Goal: Task Accomplishment & Management: Use online tool/utility

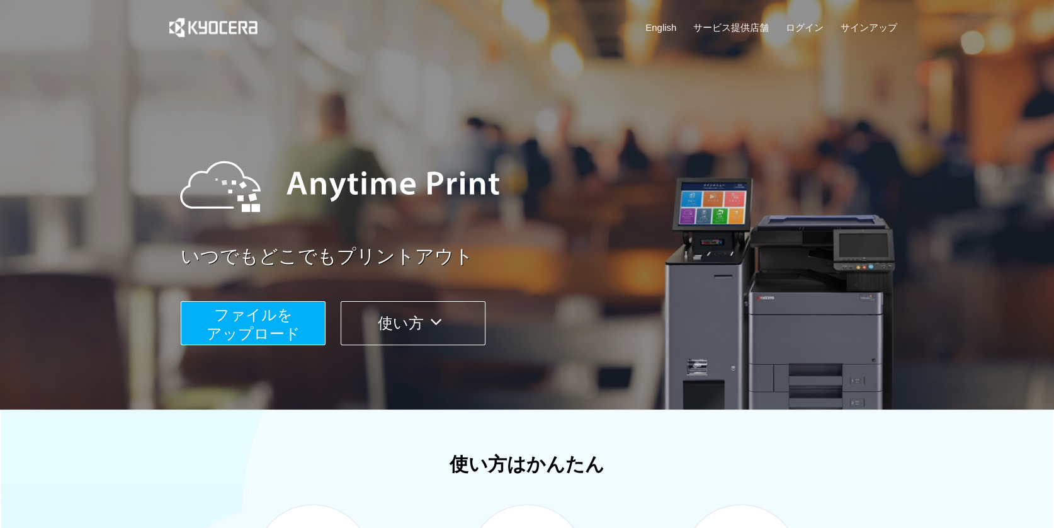
click at [274, 327] on span "ファイルを ​​アップロード" at bounding box center [254, 324] width 94 height 36
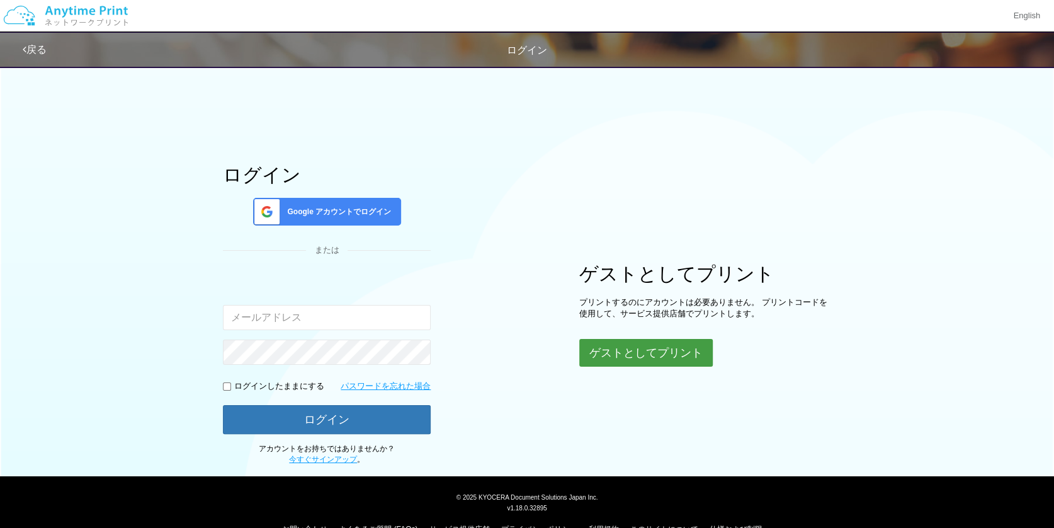
click at [622, 346] on button "ゲストとしてプリント" at bounding box center [645, 353] width 133 height 28
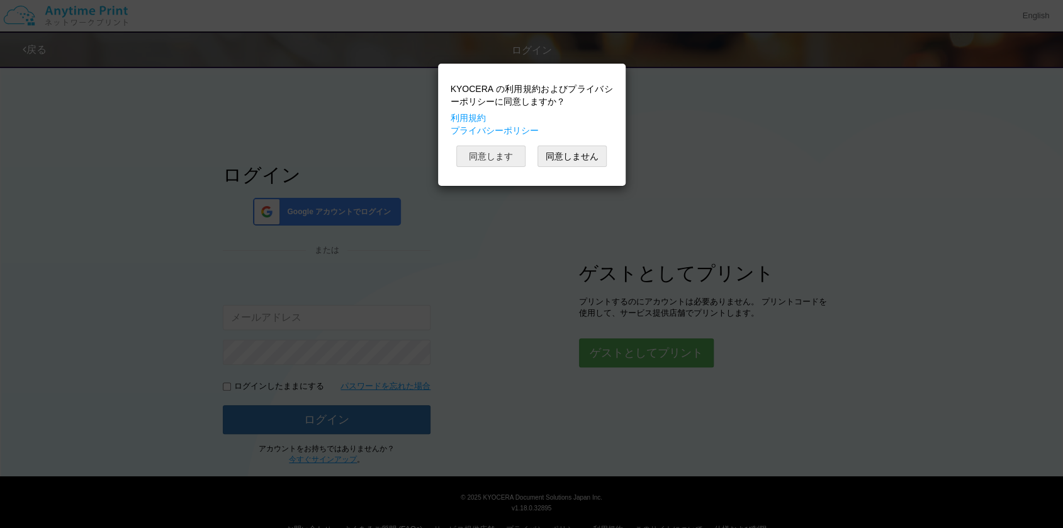
click at [495, 161] on button "同意します" at bounding box center [490, 155] width 69 height 21
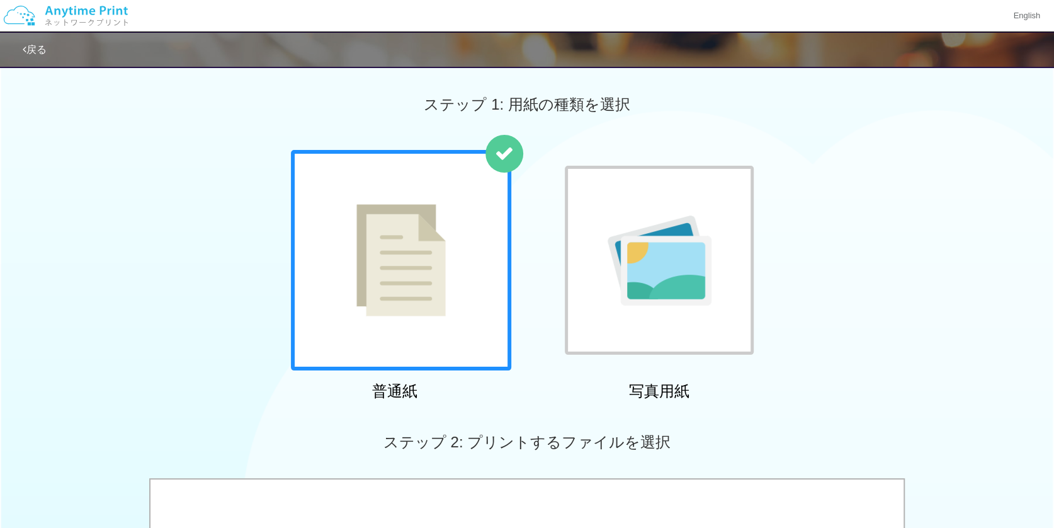
click at [427, 247] on img at bounding box center [400, 260] width 89 height 112
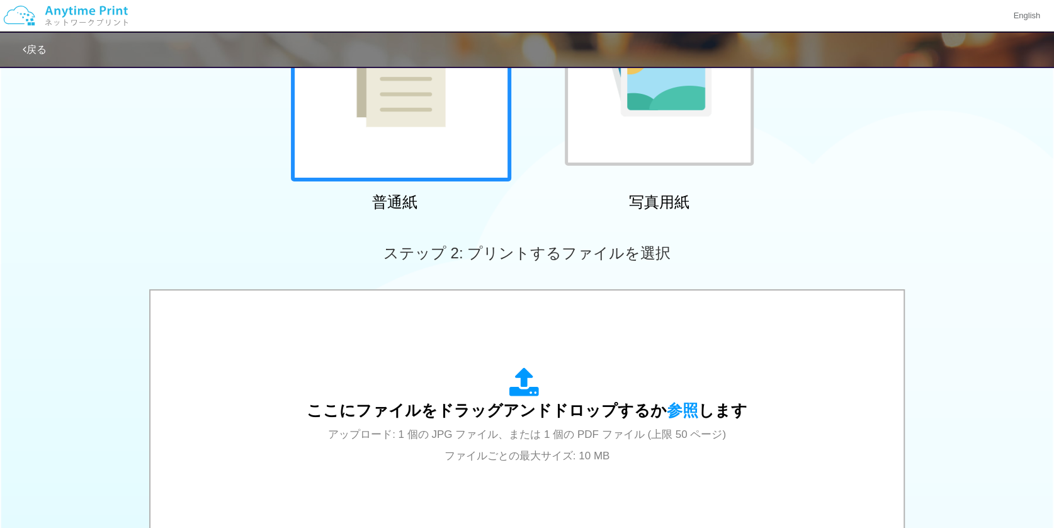
scroll to position [315, 0]
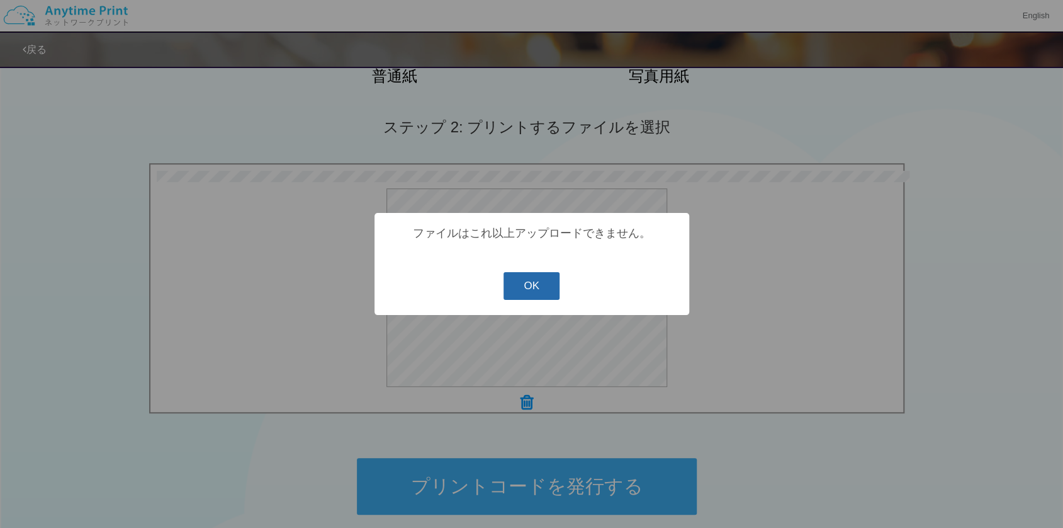
click at [529, 288] on button "OK" at bounding box center [532, 286] width 56 height 28
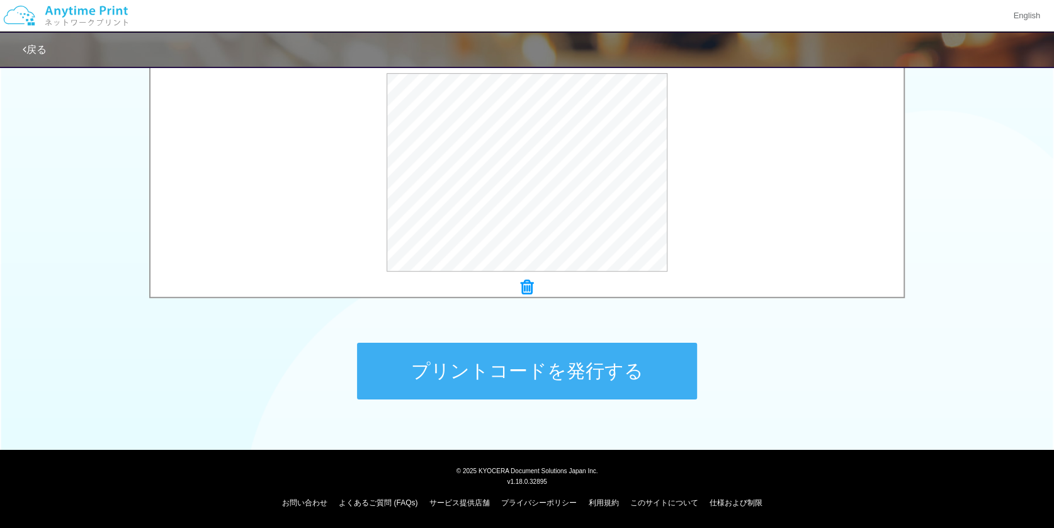
scroll to position [241, 0]
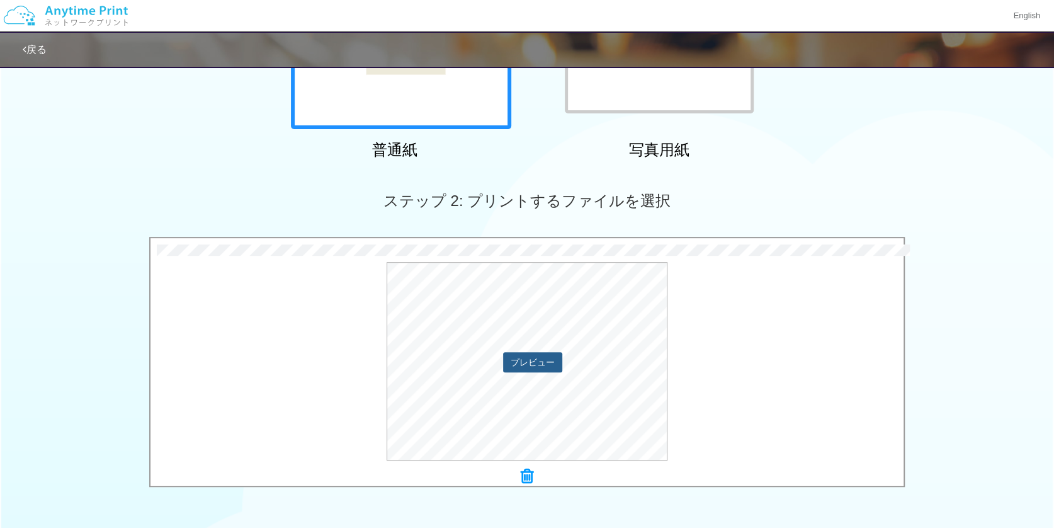
click at [523, 359] on button "プレビュー" at bounding box center [532, 362] width 59 height 20
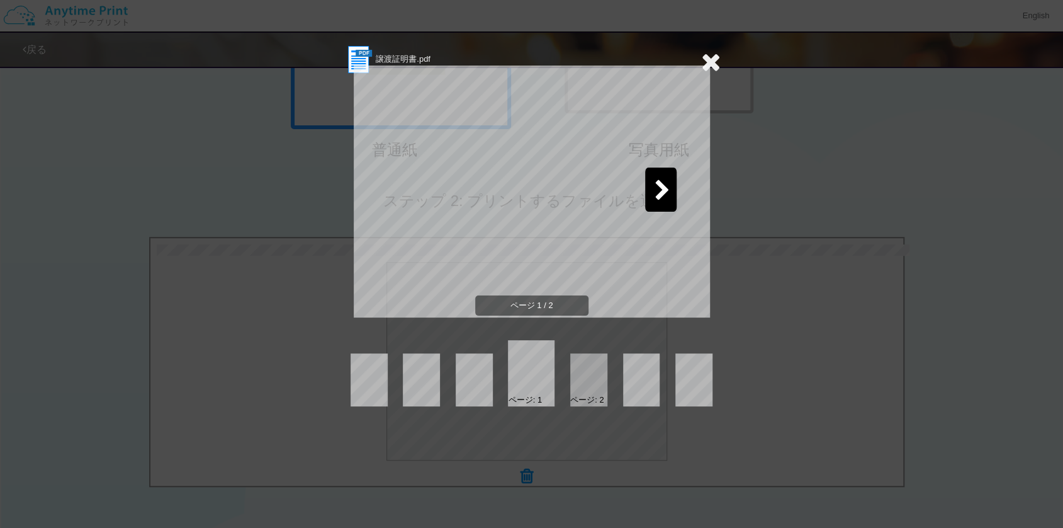
click at [660, 192] on icon at bounding box center [663, 191] width 16 height 22
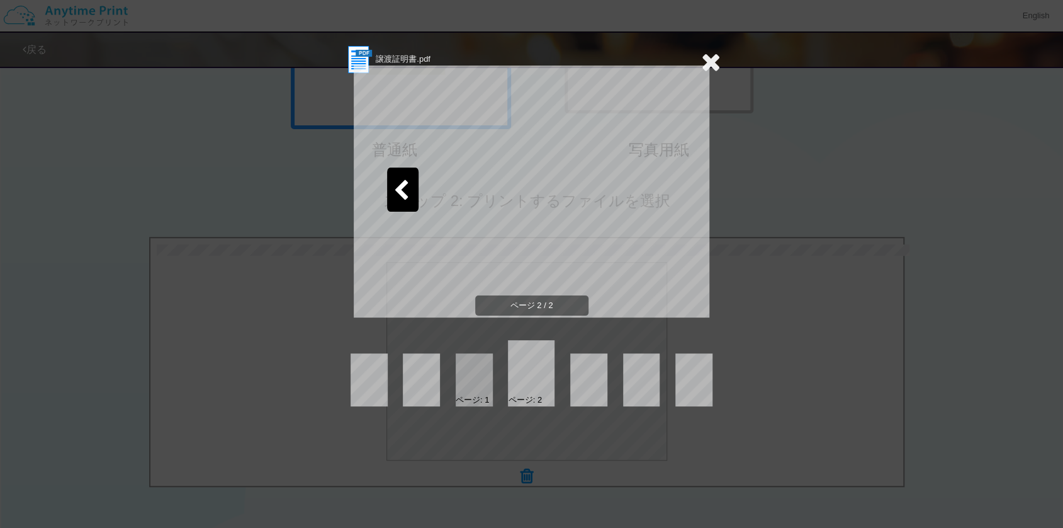
click at [715, 60] on icon at bounding box center [711, 61] width 20 height 25
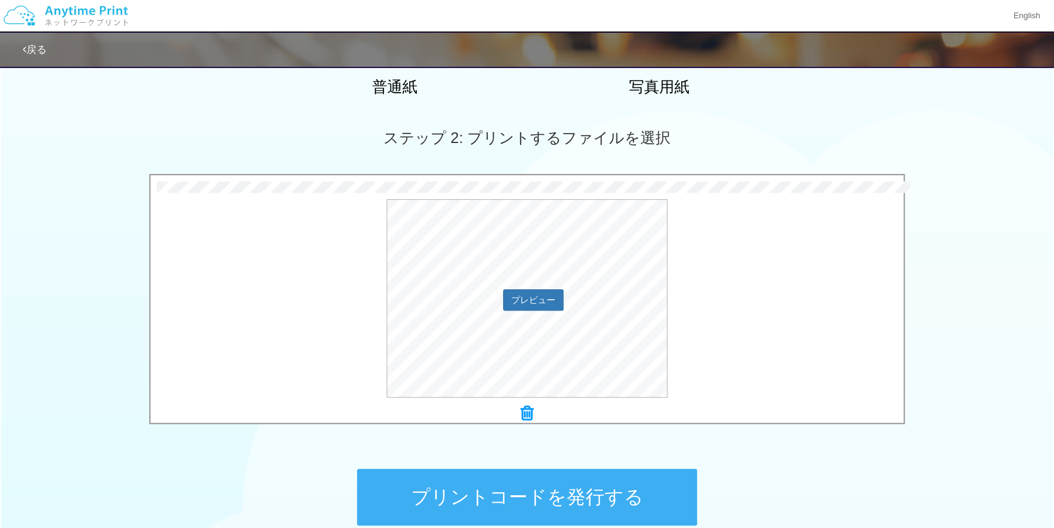
scroll to position [430, 0]
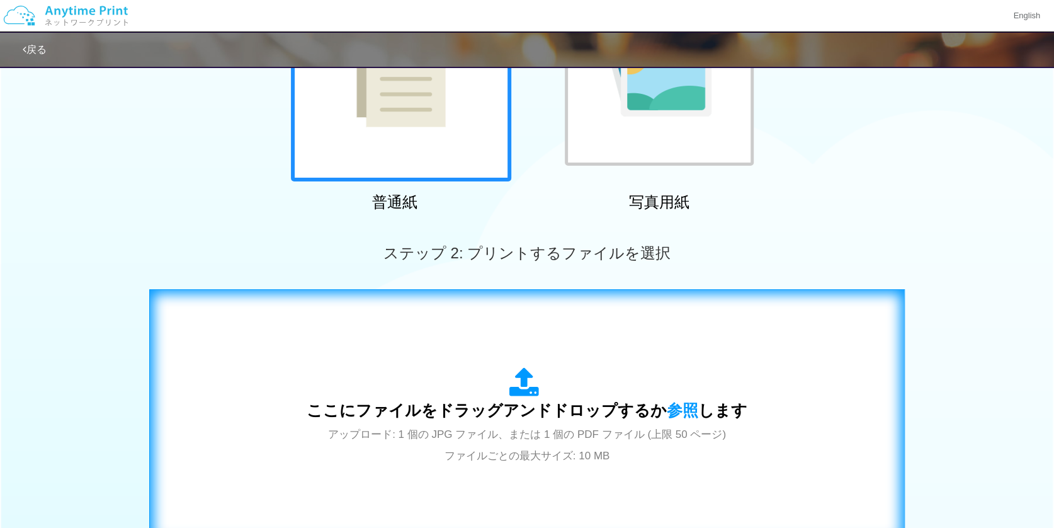
scroll to position [252, 0]
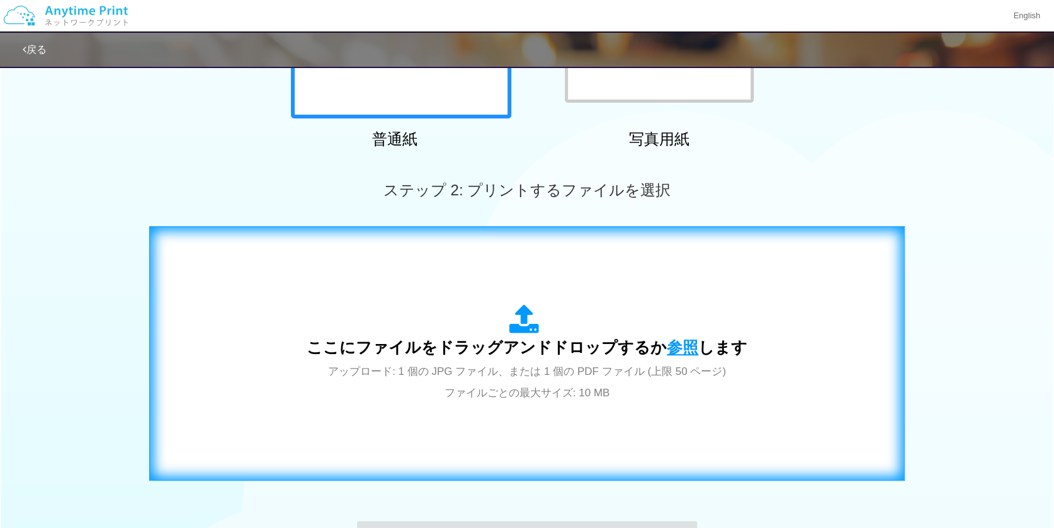
click at [677, 344] on span "参照" at bounding box center [682, 347] width 31 height 18
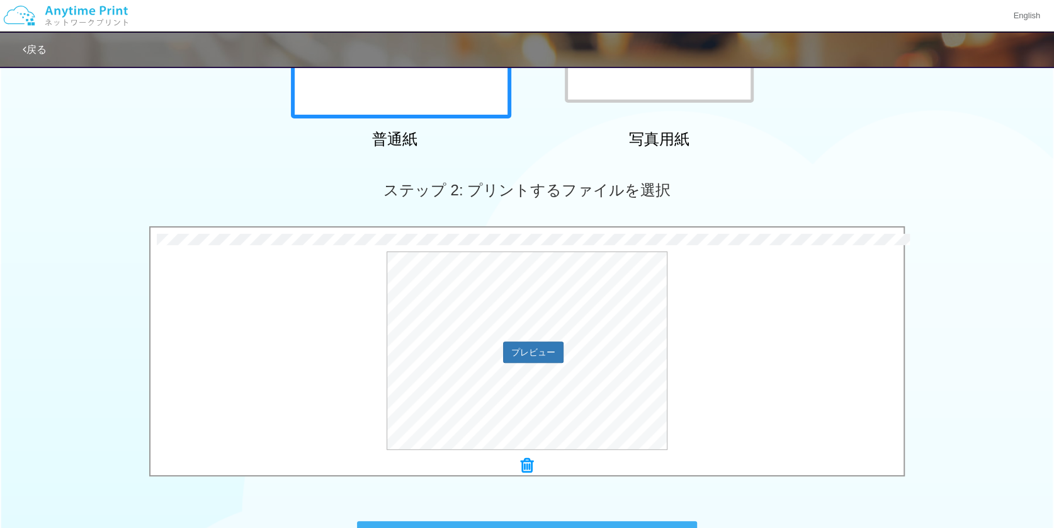
scroll to position [315, 0]
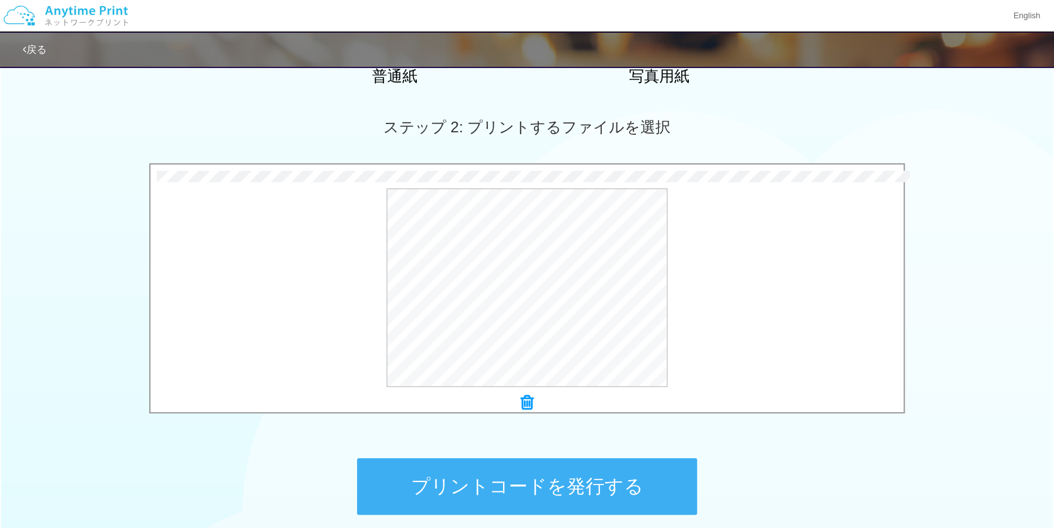
click at [1009, 180] on div "0.1 MB 委任状.pdf Check Error × 委任状.pdf プレビュー" at bounding box center [527, 291] width 1054 height 257
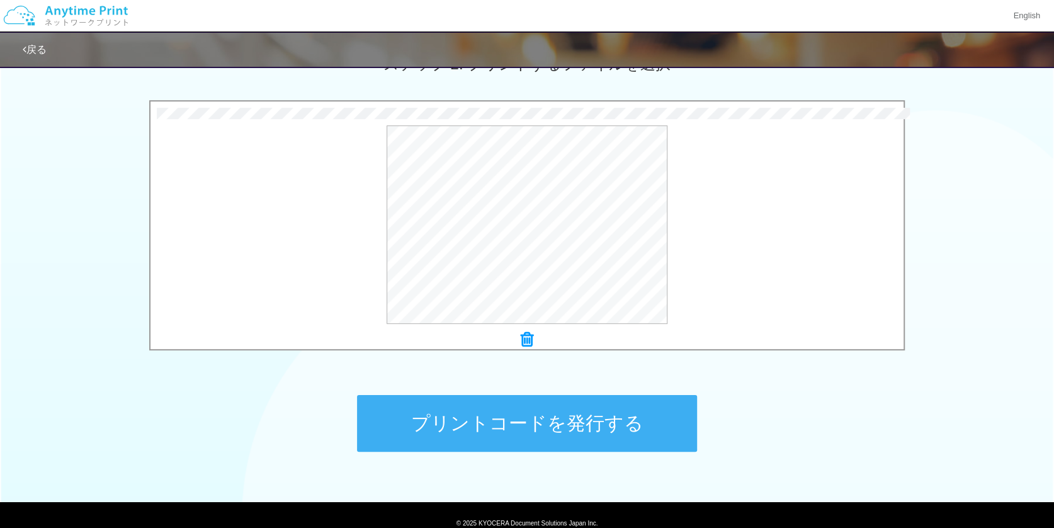
scroll to position [430, 0]
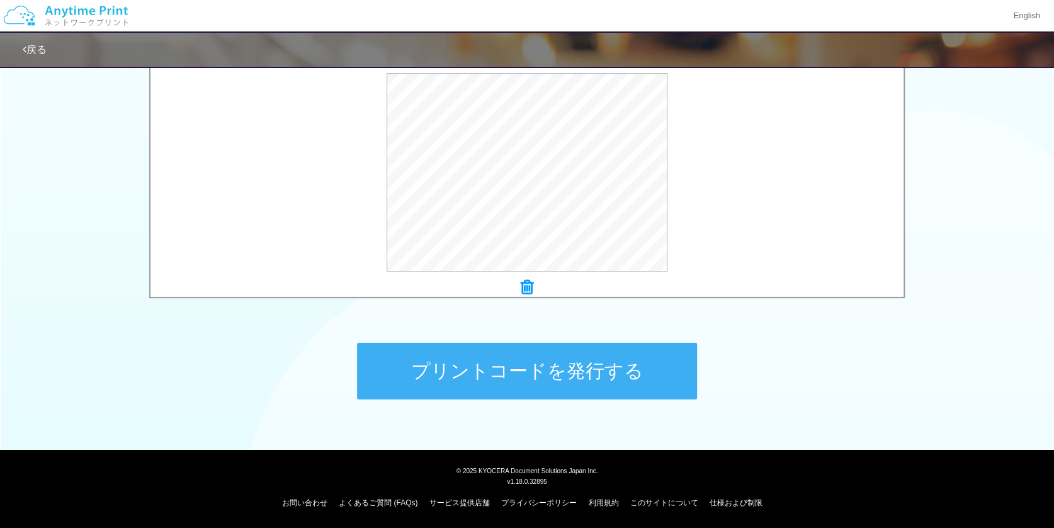
click at [544, 366] on button "プリントコードを発行する" at bounding box center [527, 370] width 340 height 57
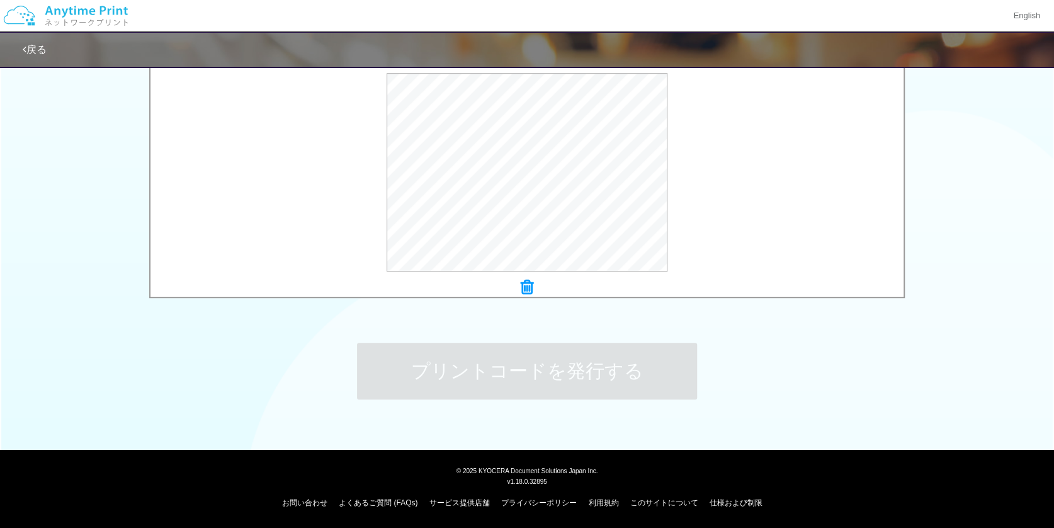
scroll to position [0, 0]
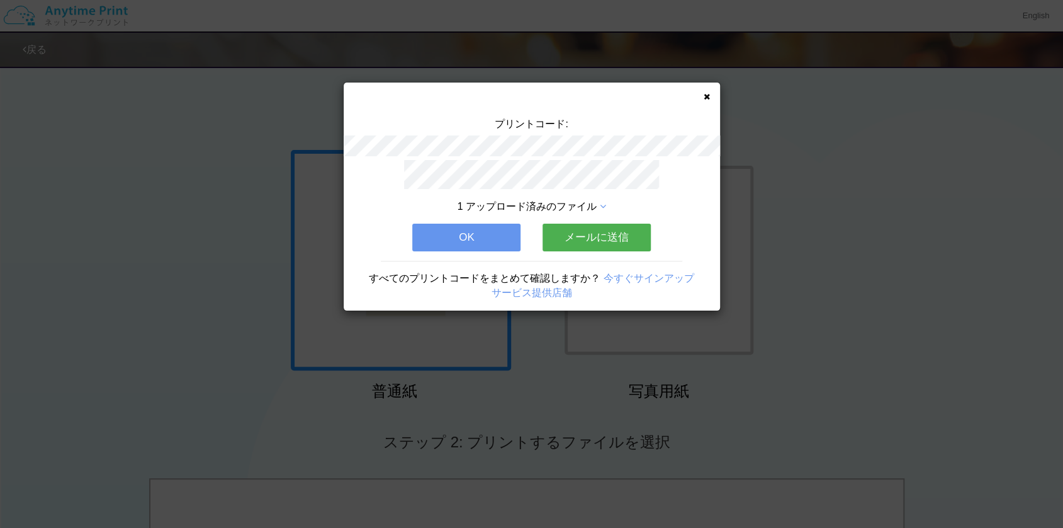
click at [487, 231] on button "OK" at bounding box center [466, 238] width 108 height 28
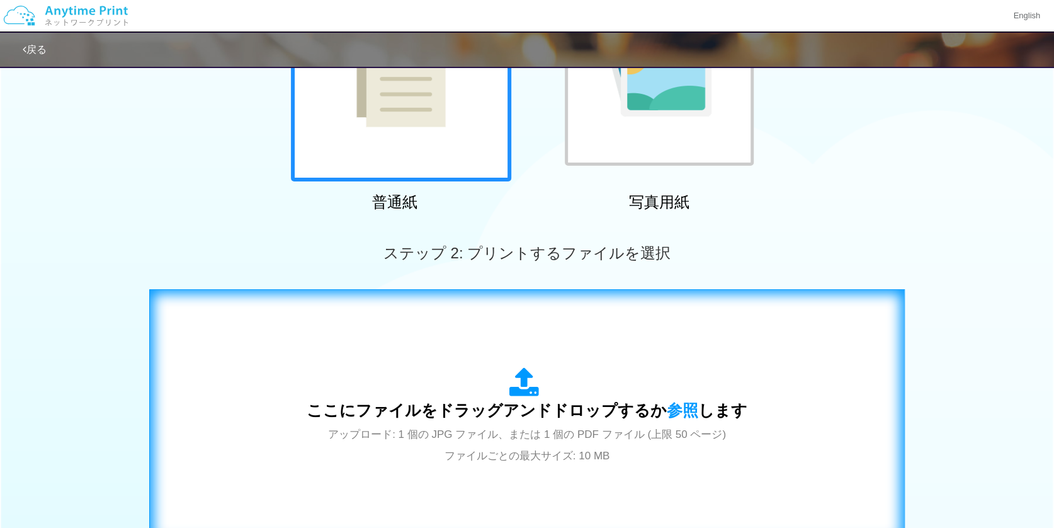
scroll to position [252, 0]
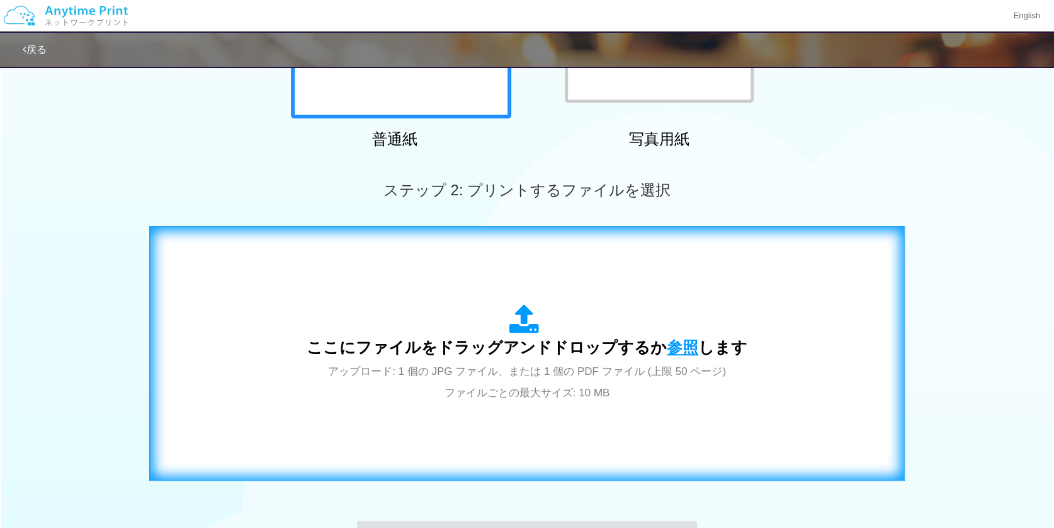
click at [681, 350] on span "参照" at bounding box center [682, 347] width 31 height 18
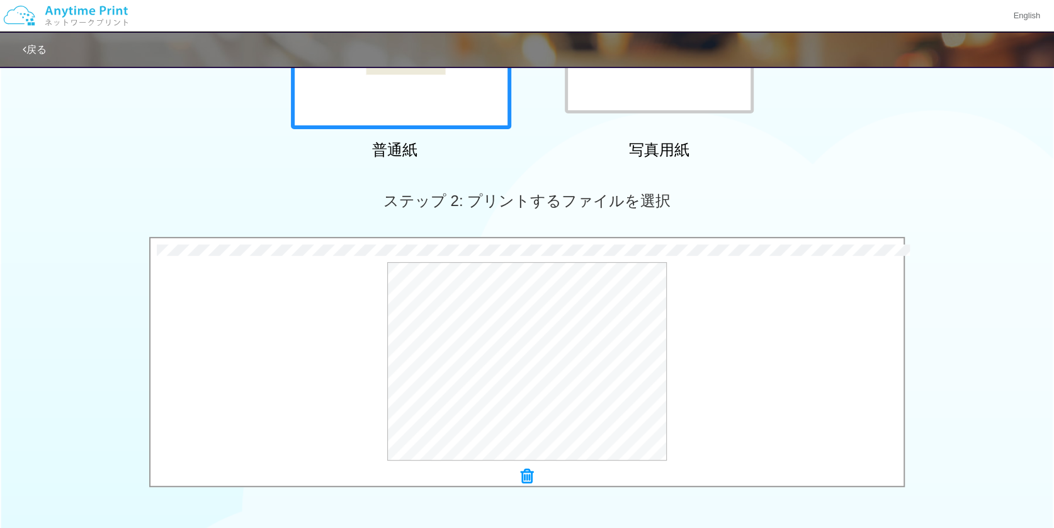
scroll to position [304, 0]
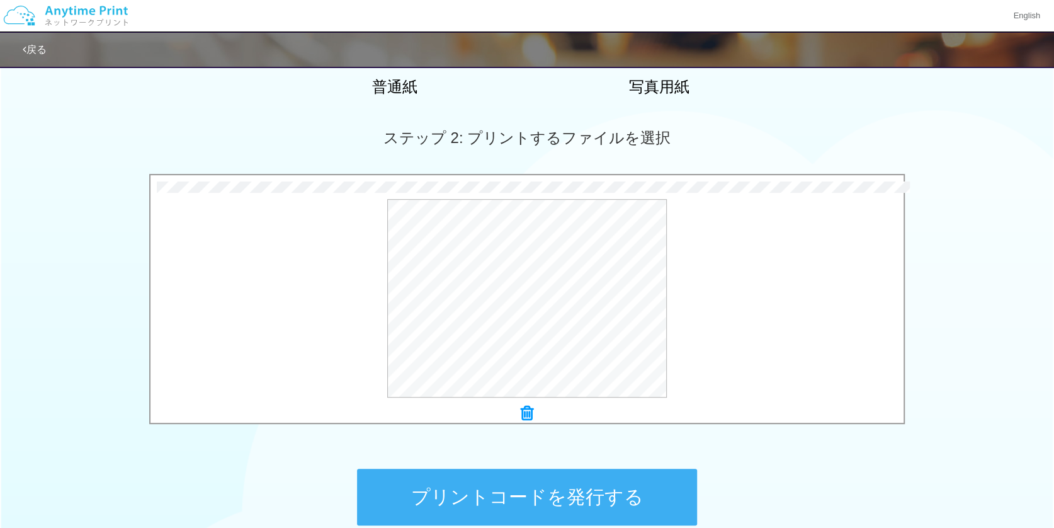
click at [538, 496] on button "プリントコードを発行する" at bounding box center [527, 496] width 340 height 57
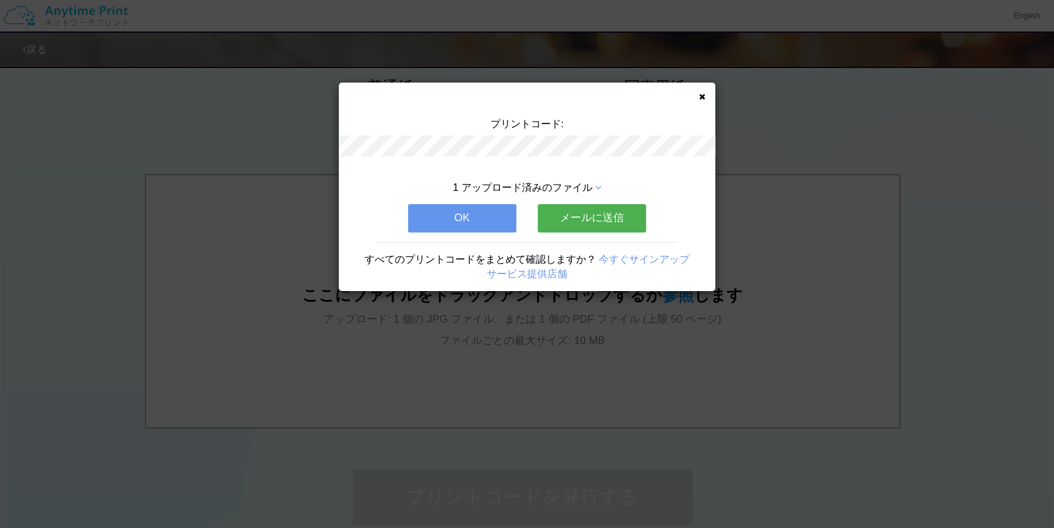
scroll to position [0, 0]
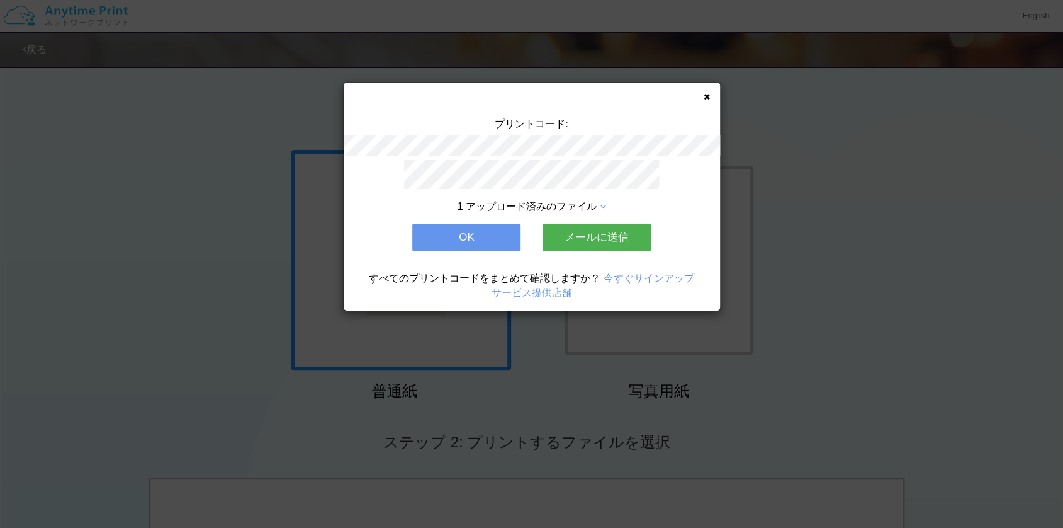
click at [481, 231] on button "OK" at bounding box center [466, 238] width 108 height 28
